Goal: Information Seeking & Learning: Learn about a topic

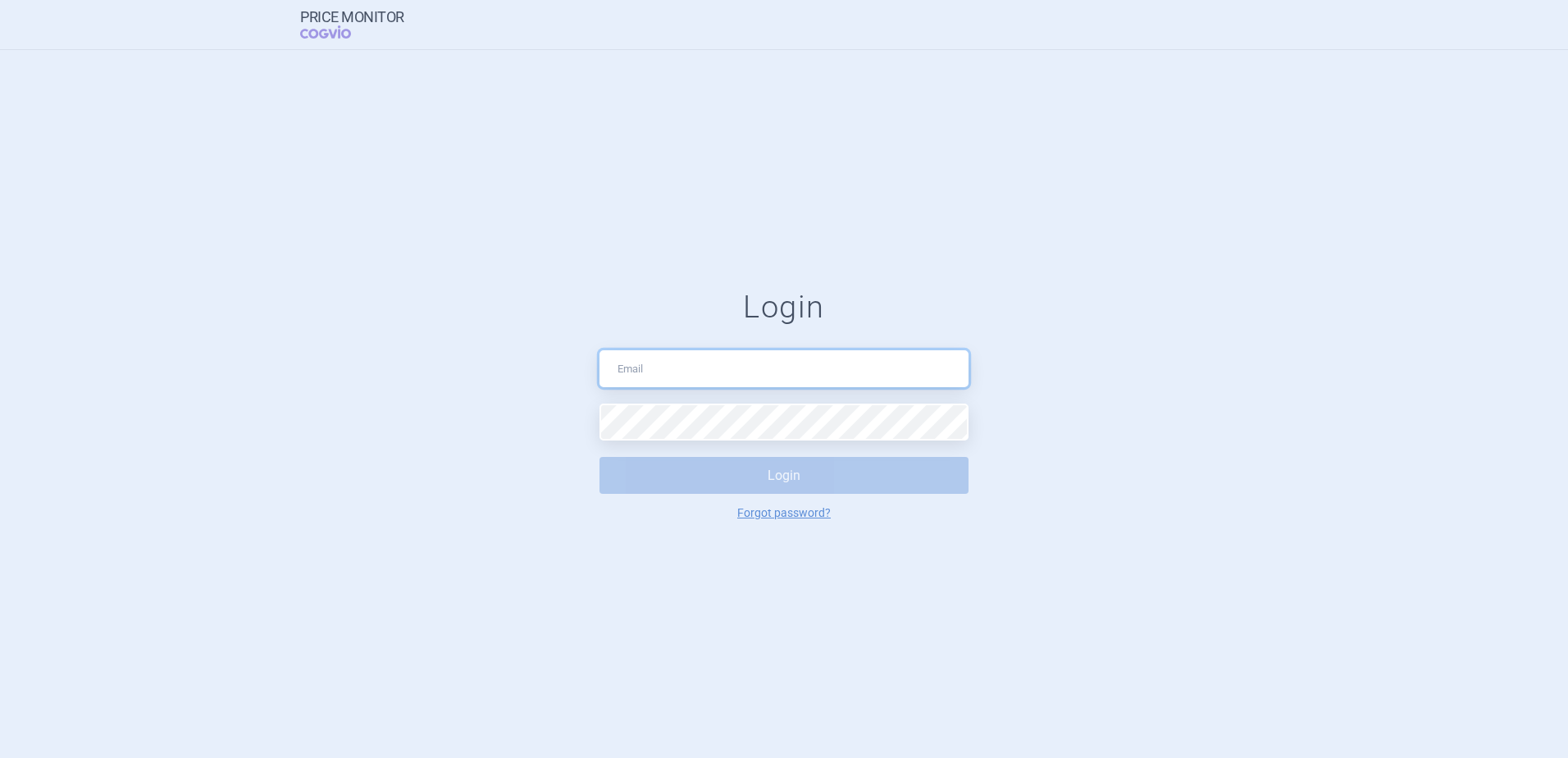
click at [665, 368] on input "text" at bounding box center [784, 369] width 369 height 37
type input "pavel.karasek@sobi.com"
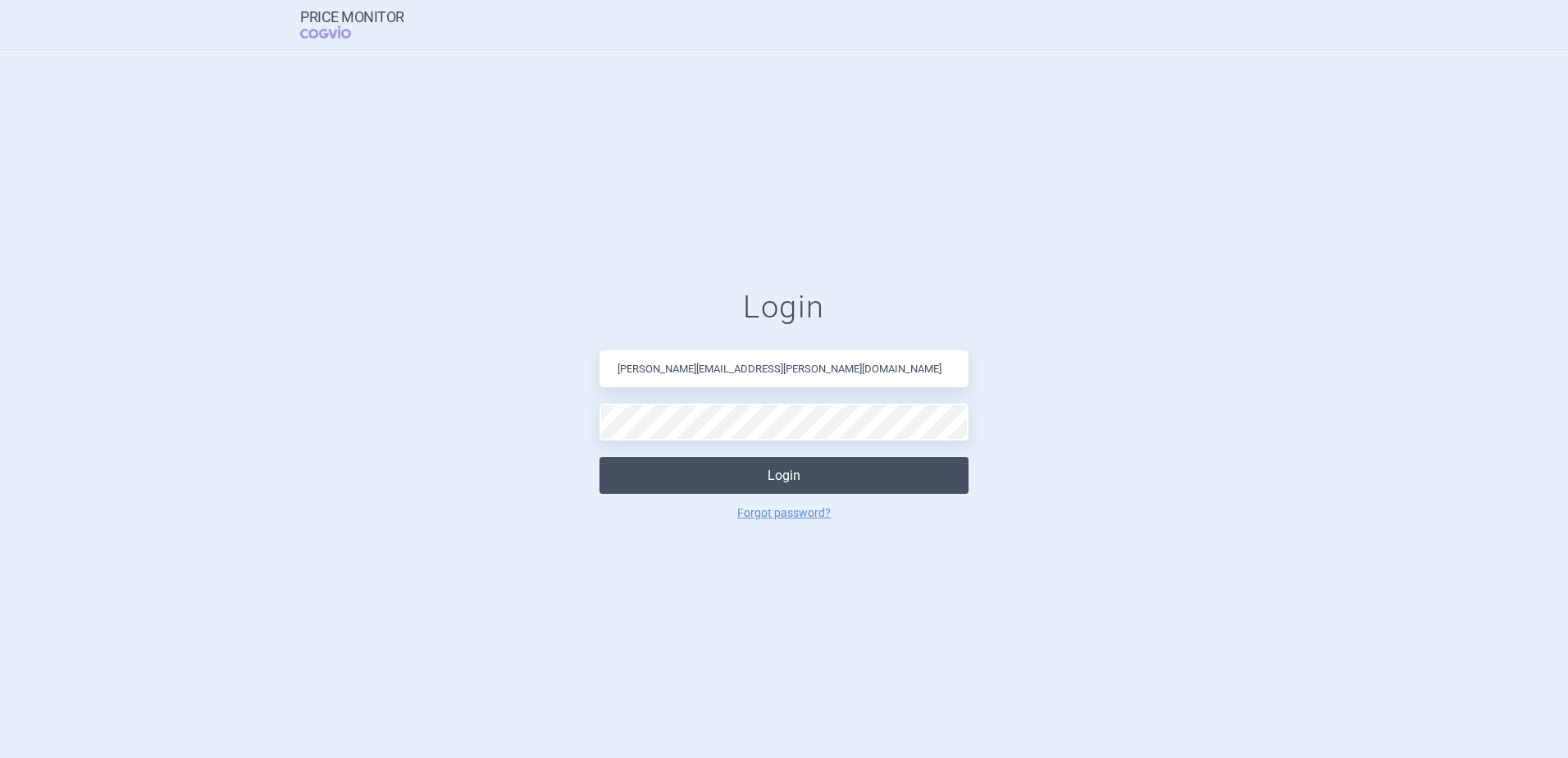
click at [656, 480] on button "Login" at bounding box center [784, 476] width 369 height 37
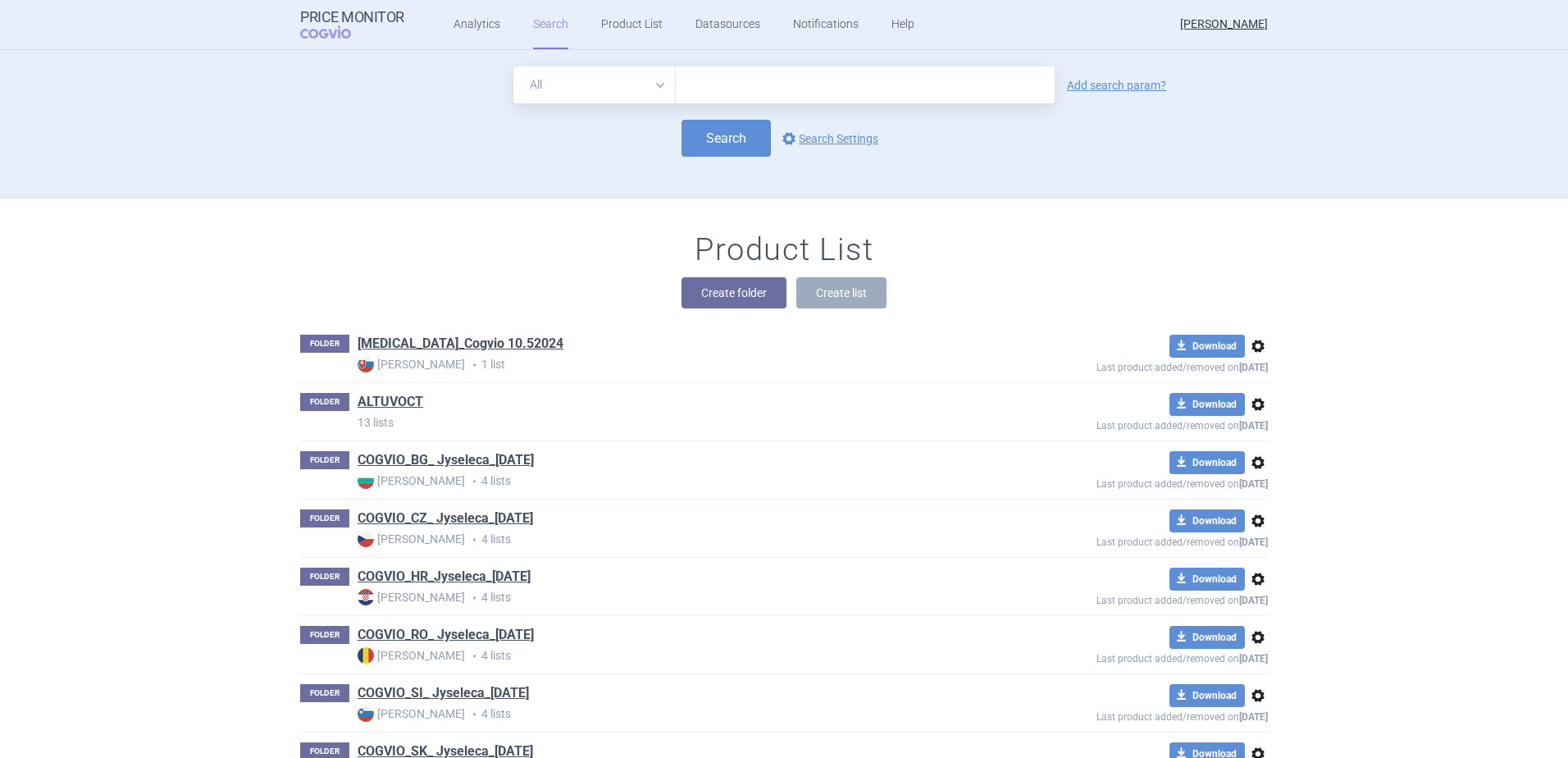
click at [737, 74] on input "text" at bounding box center [865, 85] width 379 height 37
type input "Aspaveli"
click at [727, 292] on button "Create folder" at bounding box center [733, 294] width 105 height 32
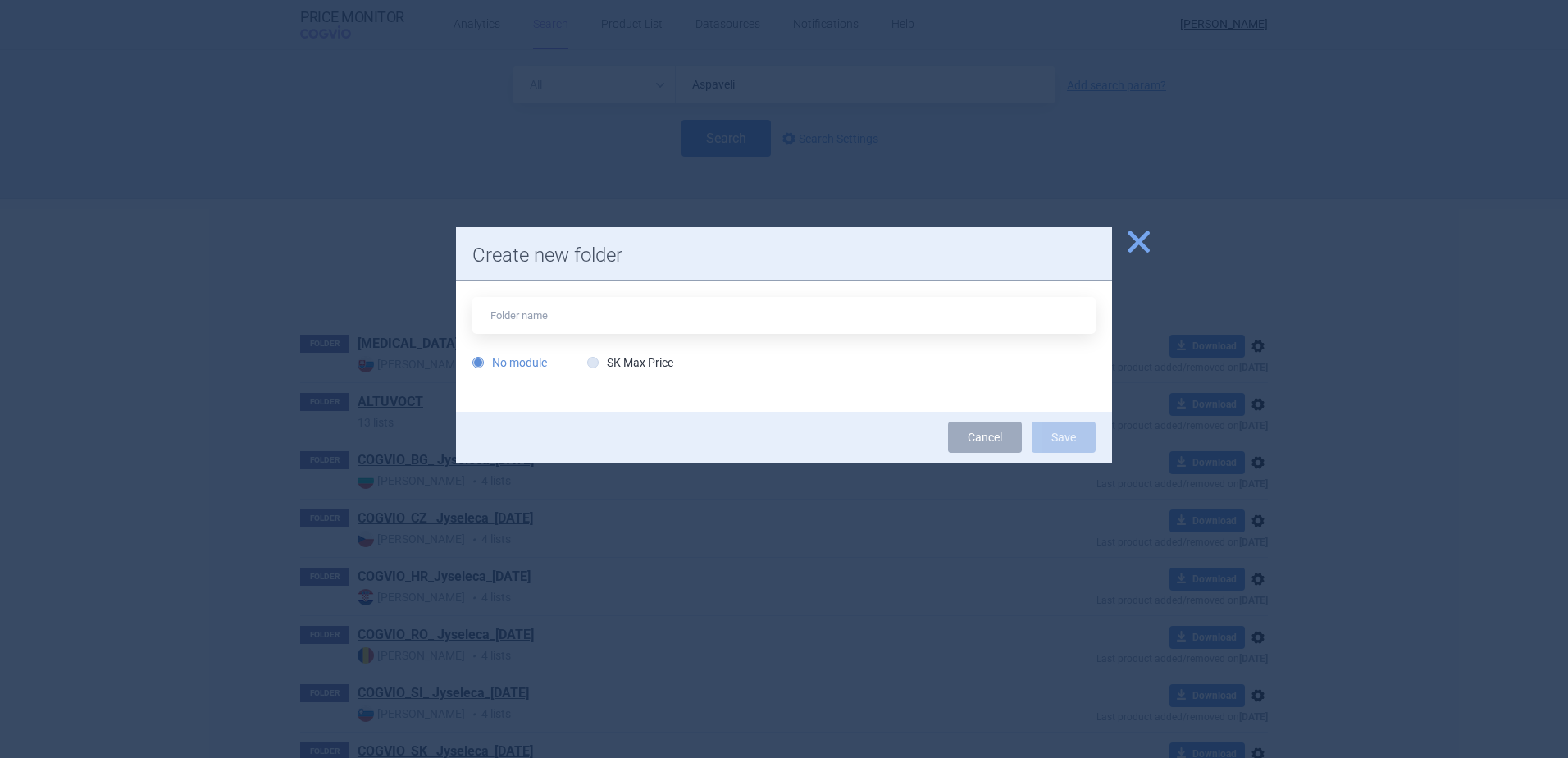
click at [1140, 241] on span "close" at bounding box center [1138, 242] width 29 height 29
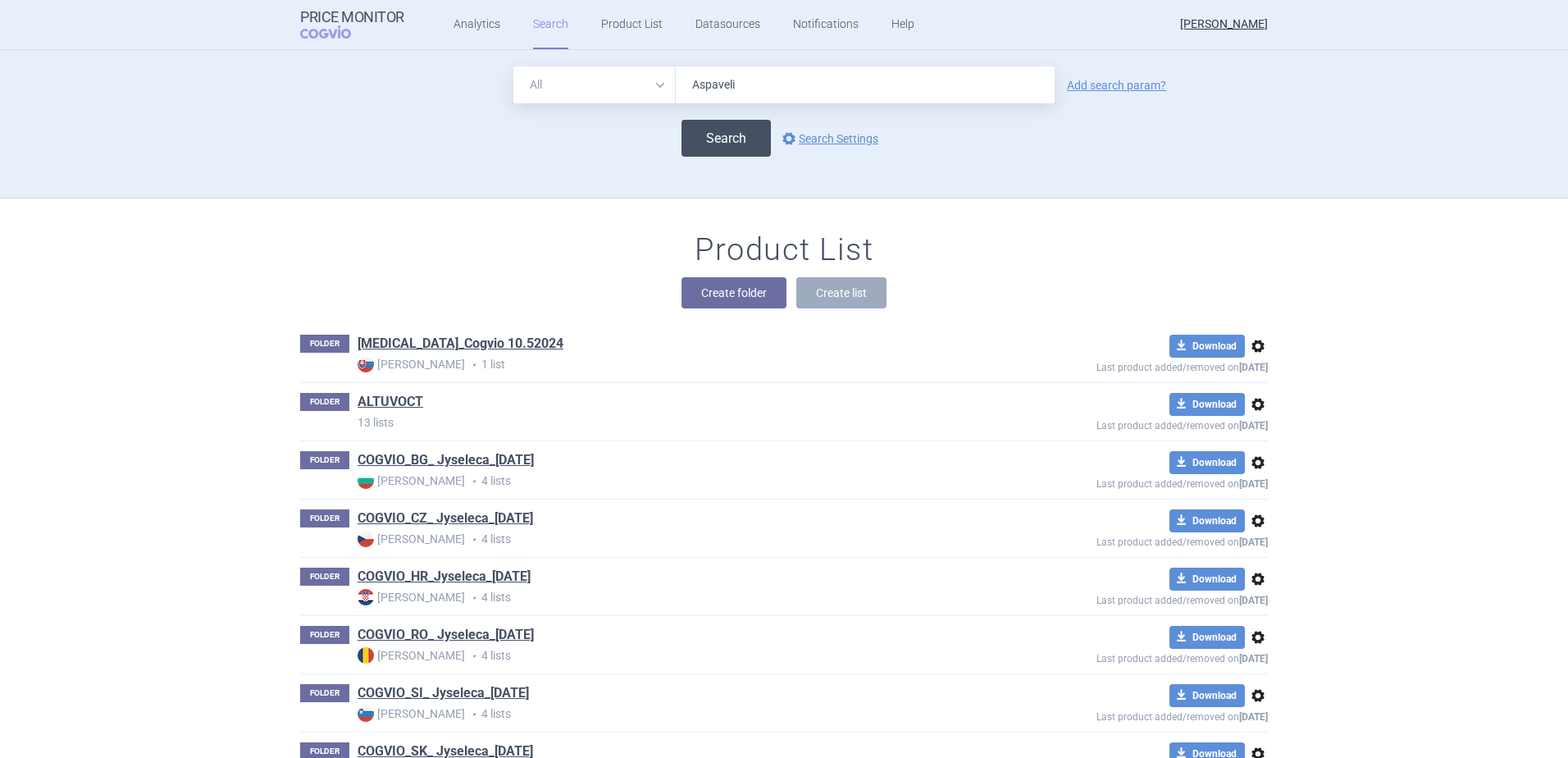
click at [715, 140] on button "Search" at bounding box center [726, 138] width 89 height 37
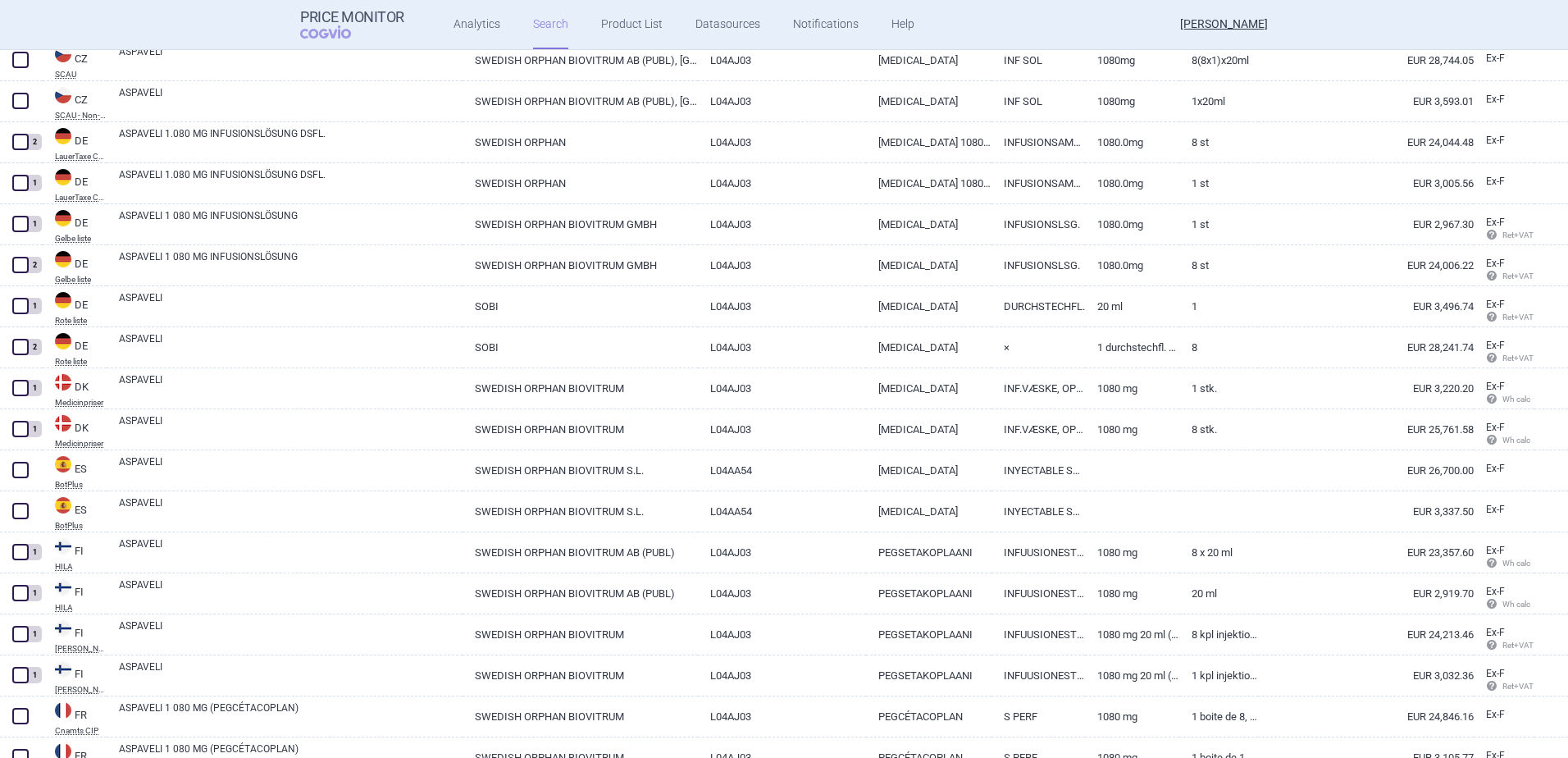
scroll to position [574, 0]
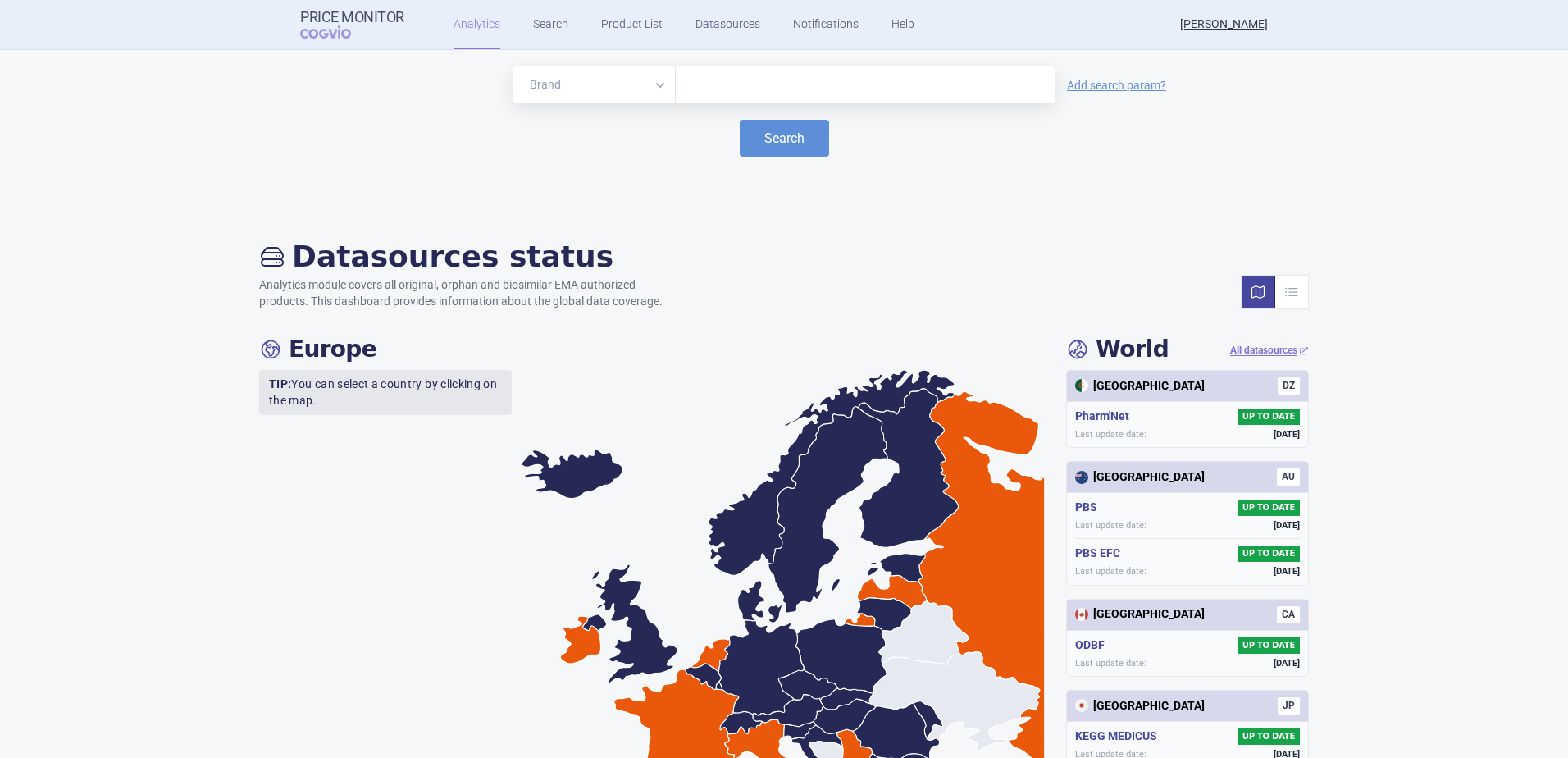
click at [722, 81] on input "text" at bounding box center [865, 85] width 363 height 21
type input "ASPAVELI"
drag, startPoint x: 693, startPoint y: 114, endPoint x: 719, endPoint y: 115, distance: 26.0
click at [771, 136] on button "Search" at bounding box center [784, 138] width 89 height 37
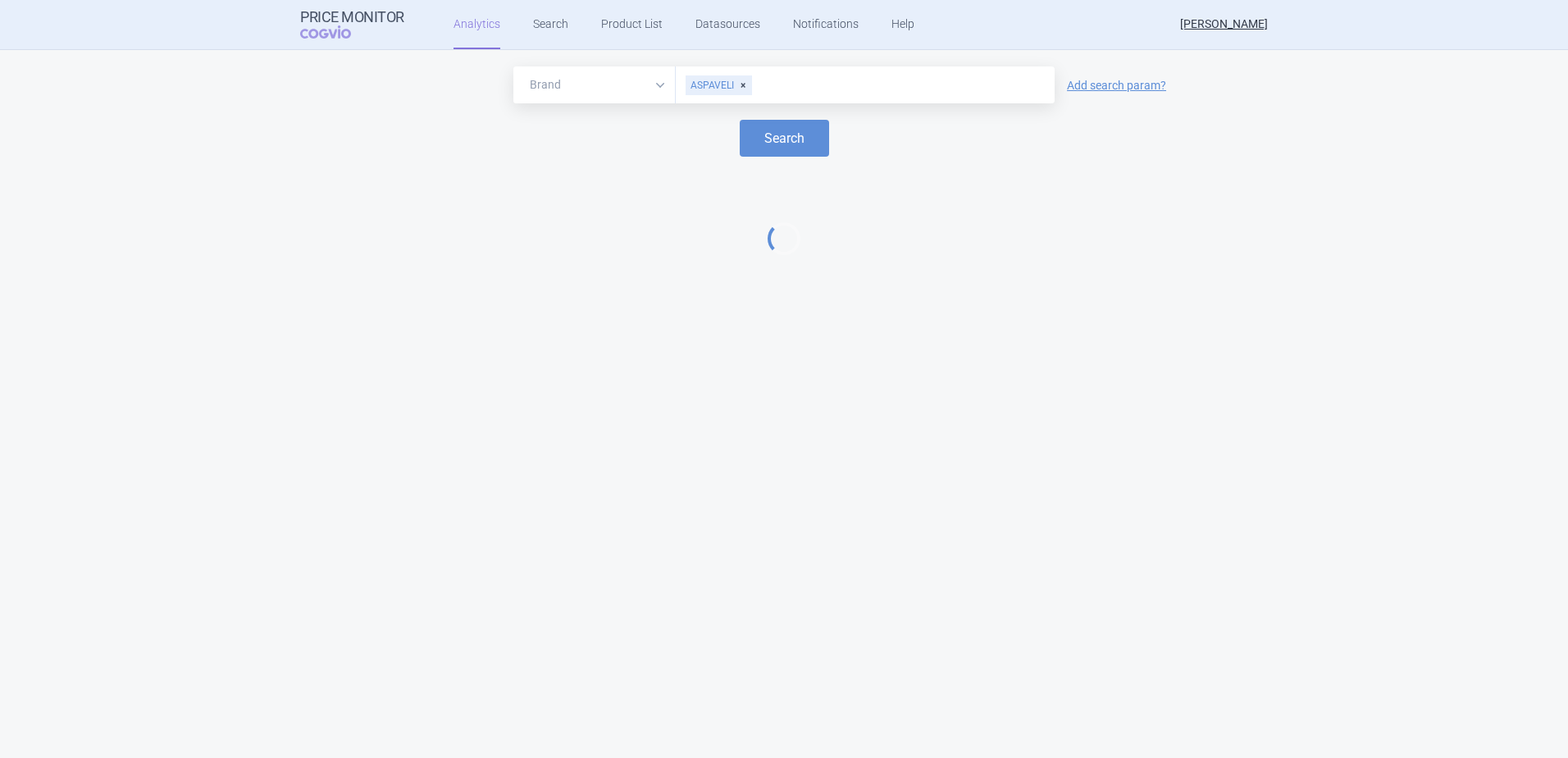
select select "EUR"
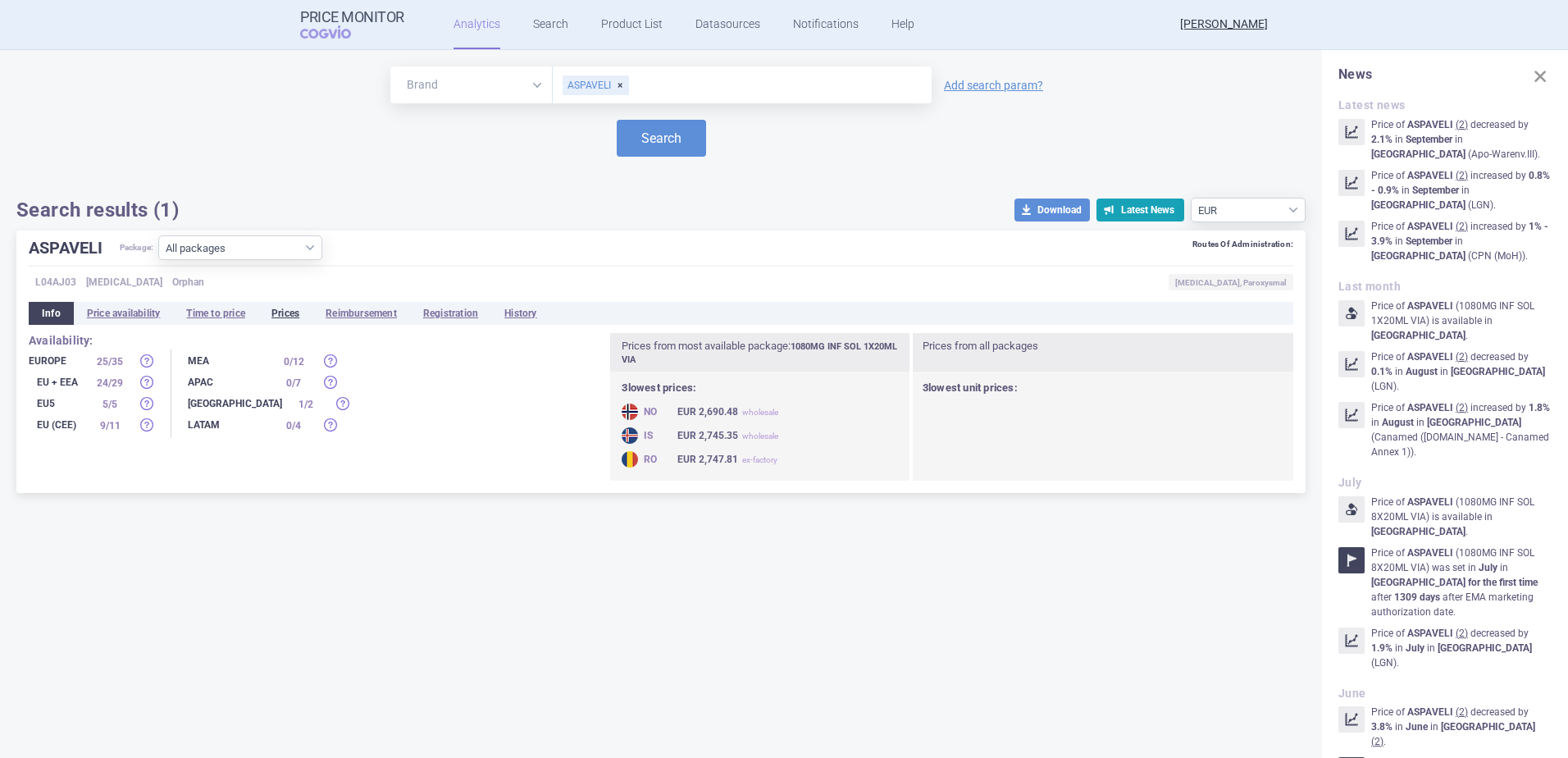
click at [296, 311] on li "Prices" at bounding box center [285, 313] width 54 height 23
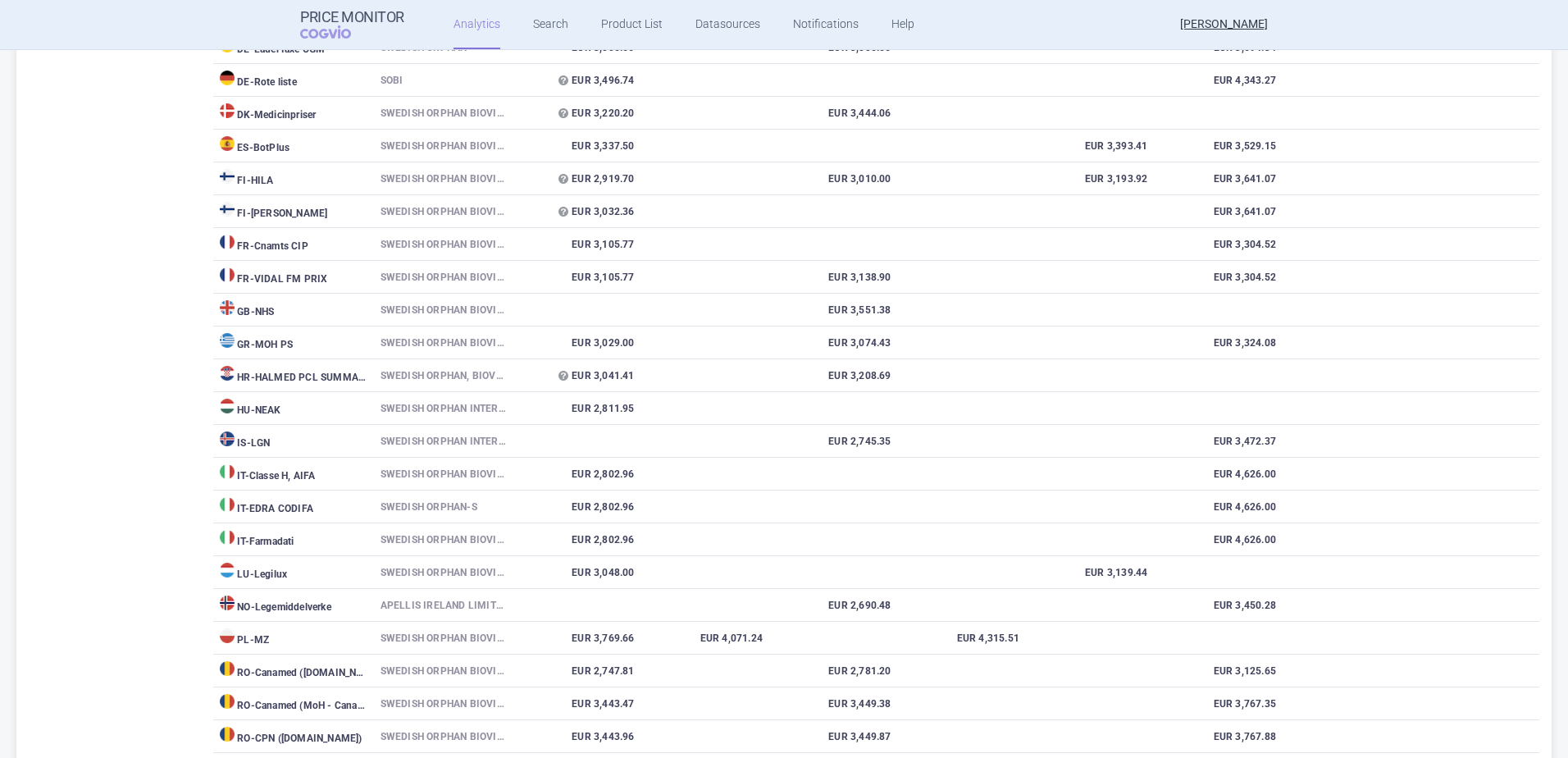
scroll to position [738, 0]
